Goal: Information Seeking & Learning: Learn about a topic

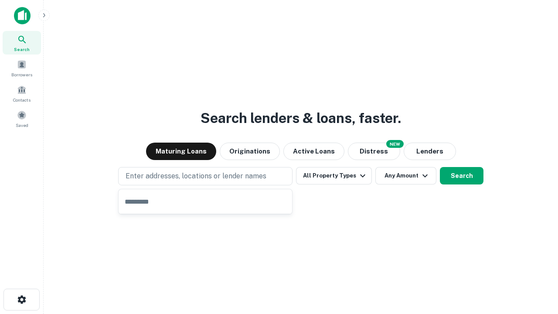
type input "**********"
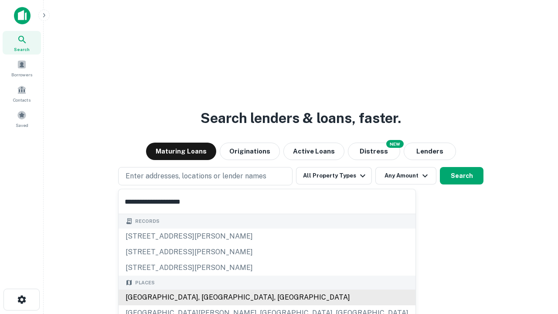
click at [208, 297] on div "Santa Monica, CA, USA" at bounding box center [267, 297] width 297 height 16
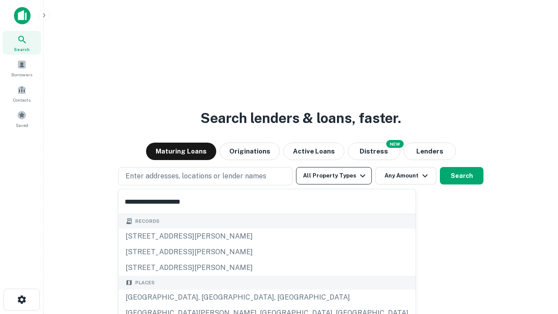
click at [334, 176] on button "All Property Types" at bounding box center [334, 175] width 76 height 17
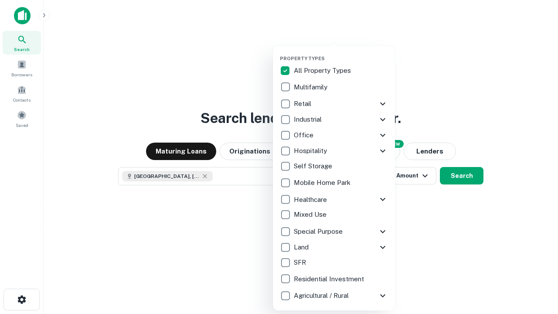
click at [341, 53] on button "button" at bounding box center [341, 53] width 122 height 0
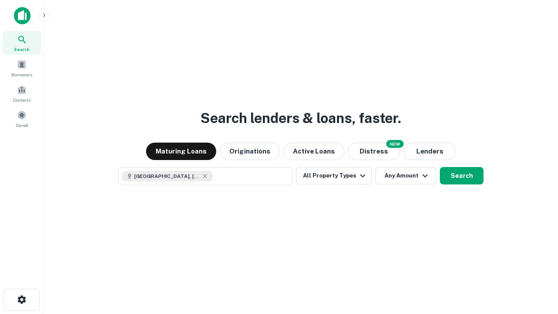
scroll to position [14, 0]
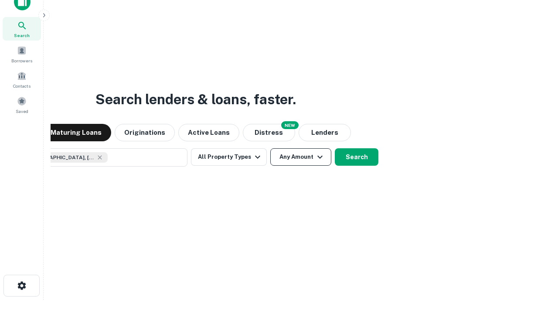
click at [270, 148] on button "Any Amount" at bounding box center [300, 156] width 61 height 17
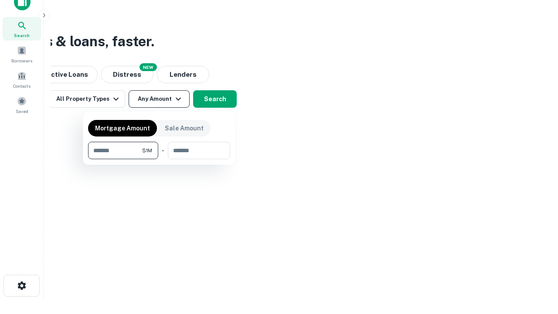
type input "*******"
click at [159, 159] on button "button" at bounding box center [159, 159] width 142 height 0
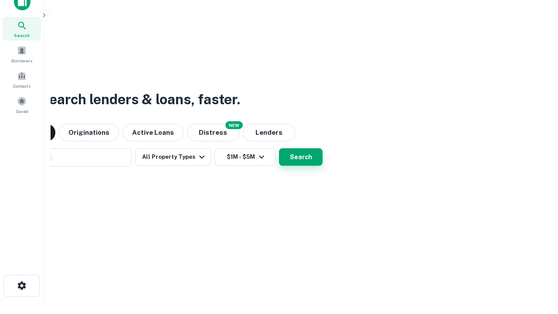
click at [279, 148] on button "Search" at bounding box center [301, 156] width 44 height 17
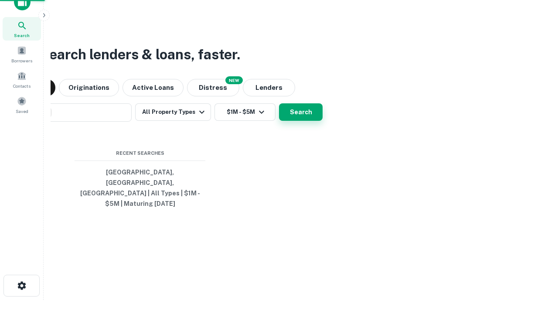
scroll to position [28, 247]
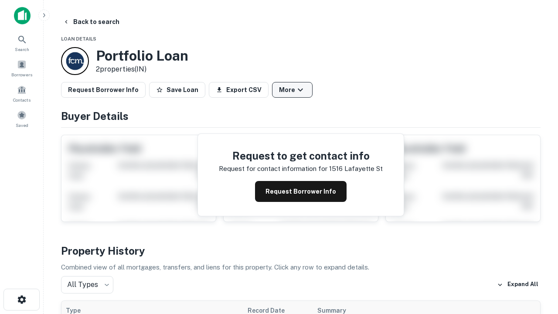
click at [292, 90] on button "More" at bounding box center [292, 90] width 41 height 16
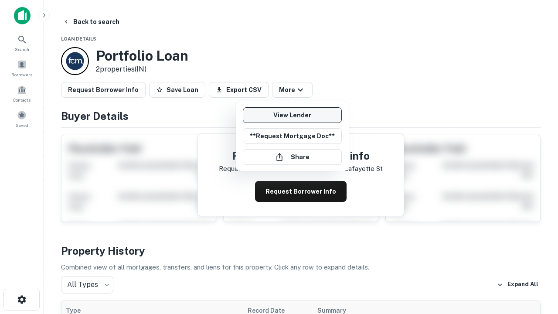
click at [292, 115] on link "View Lender" at bounding box center [292, 115] width 99 height 16
